Goal: Information Seeking & Learning: Understand process/instructions

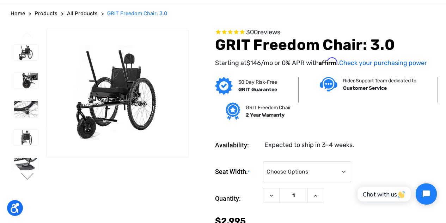
scroll to position [35, 0]
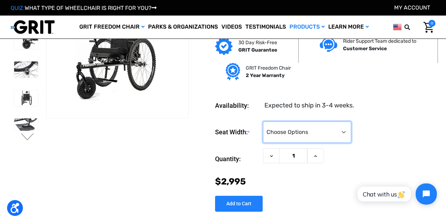
click at [298, 135] on select "Choose Options 16" 18" 20"" at bounding box center [307, 131] width 88 height 21
click at [300, 130] on select "Choose Options 16" 18" 20"" at bounding box center [307, 131] width 88 height 21
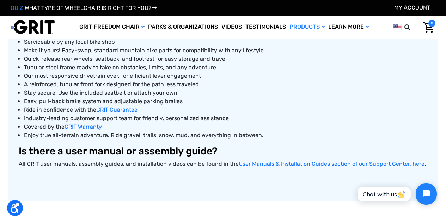
scroll to position [353, 0]
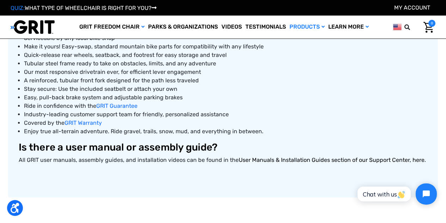
click at [374, 157] on link "User Manuals & Installation Guides section of our Support Center, here" at bounding box center [332, 159] width 186 height 7
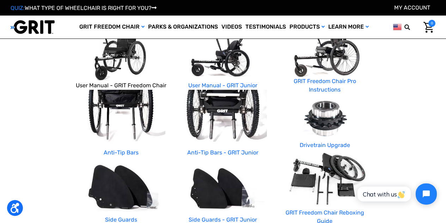
click at [108, 84] on link "User Manual - GRIT Freedom Chair" at bounding box center [121, 85] width 91 height 7
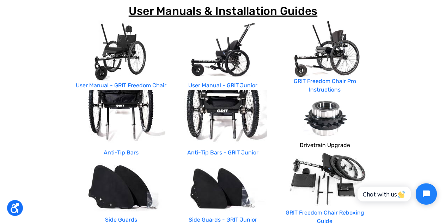
click at [332, 146] on link "Drivetrain Upgrade" at bounding box center [325, 144] width 50 height 7
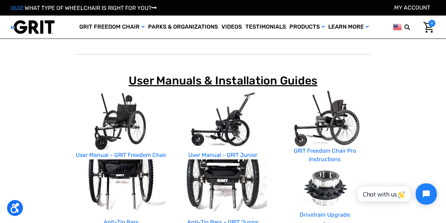
scroll to position [71, 0]
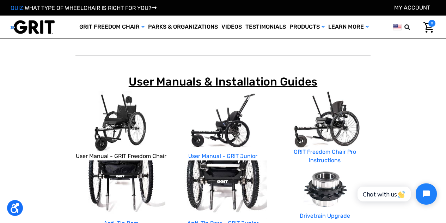
click at [134, 156] on link "User Manual - GRIT Freedom Chair" at bounding box center [121, 155] width 91 height 7
